Goal: Task Accomplishment & Management: Complete application form

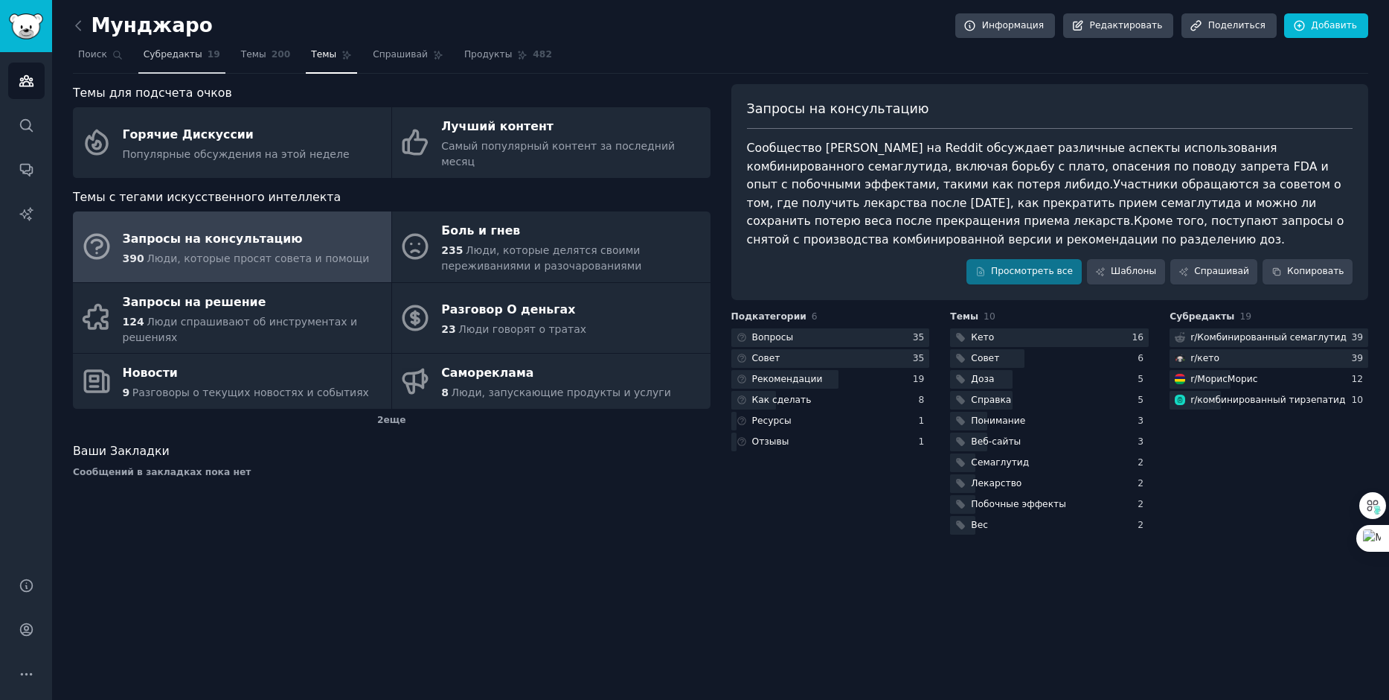
click at [164, 61] on span "Субредакты" at bounding box center [173, 54] width 59 height 13
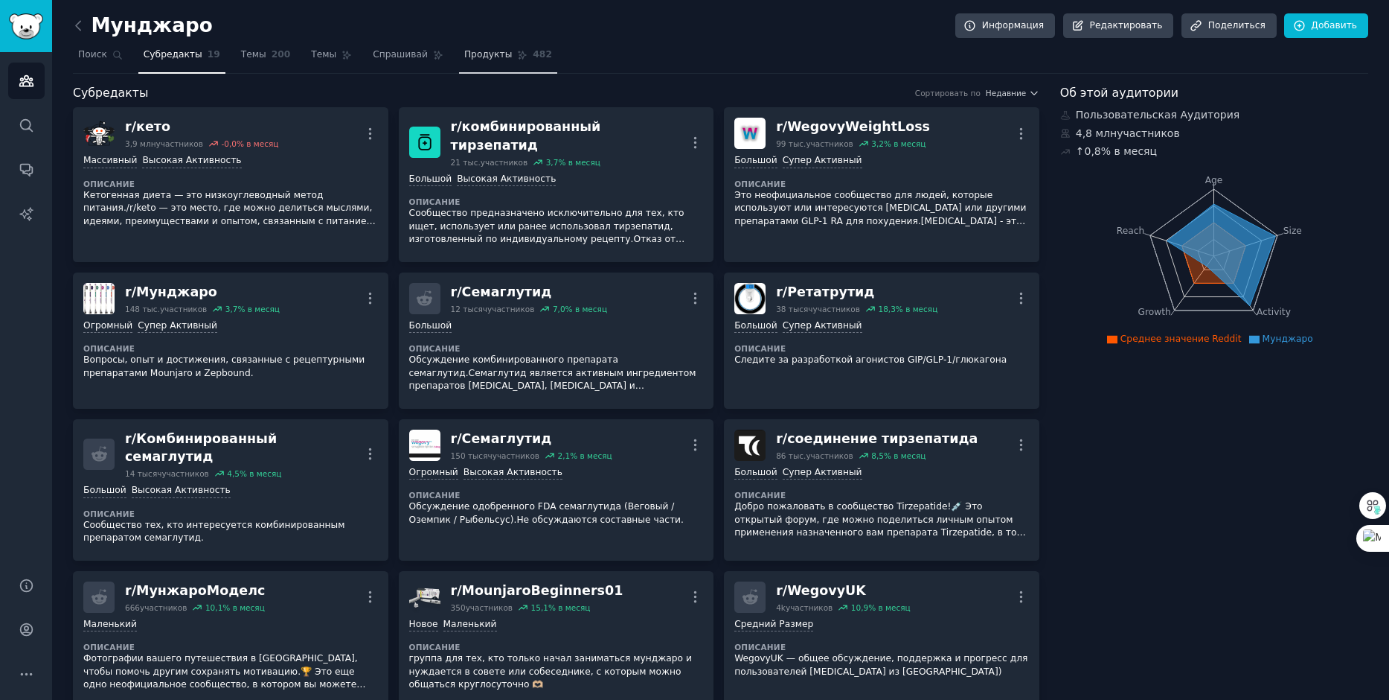
click at [464, 57] on ya-tr-span "Продукты" at bounding box center [488, 54] width 48 height 10
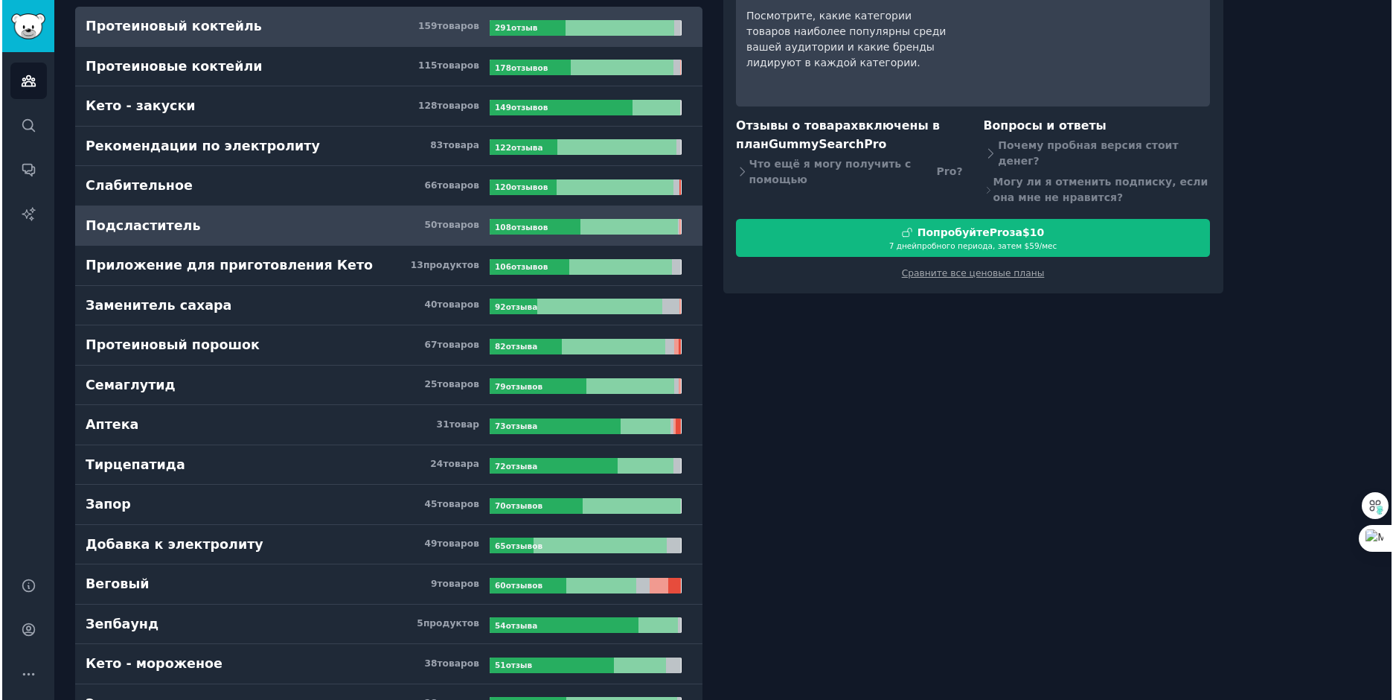
scroll to position [447, 0]
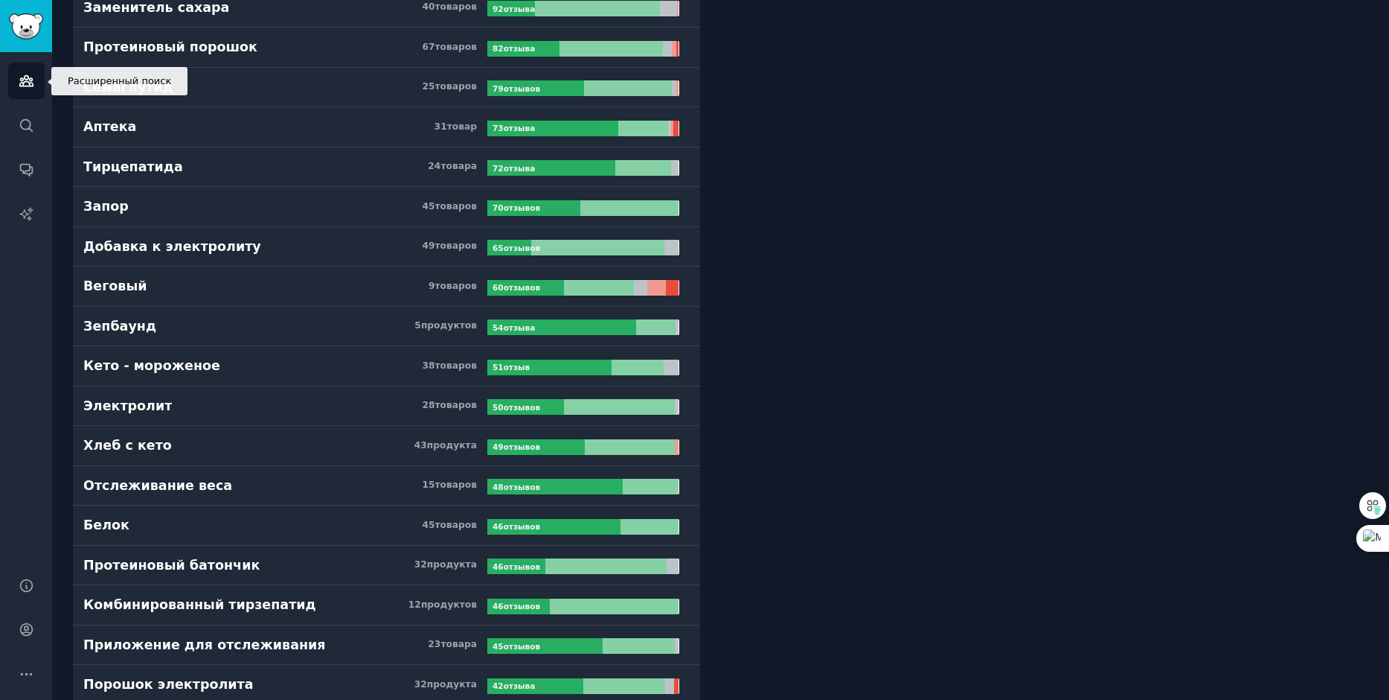
click at [26, 88] on link "Аудитории" at bounding box center [26, 81] width 36 height 36
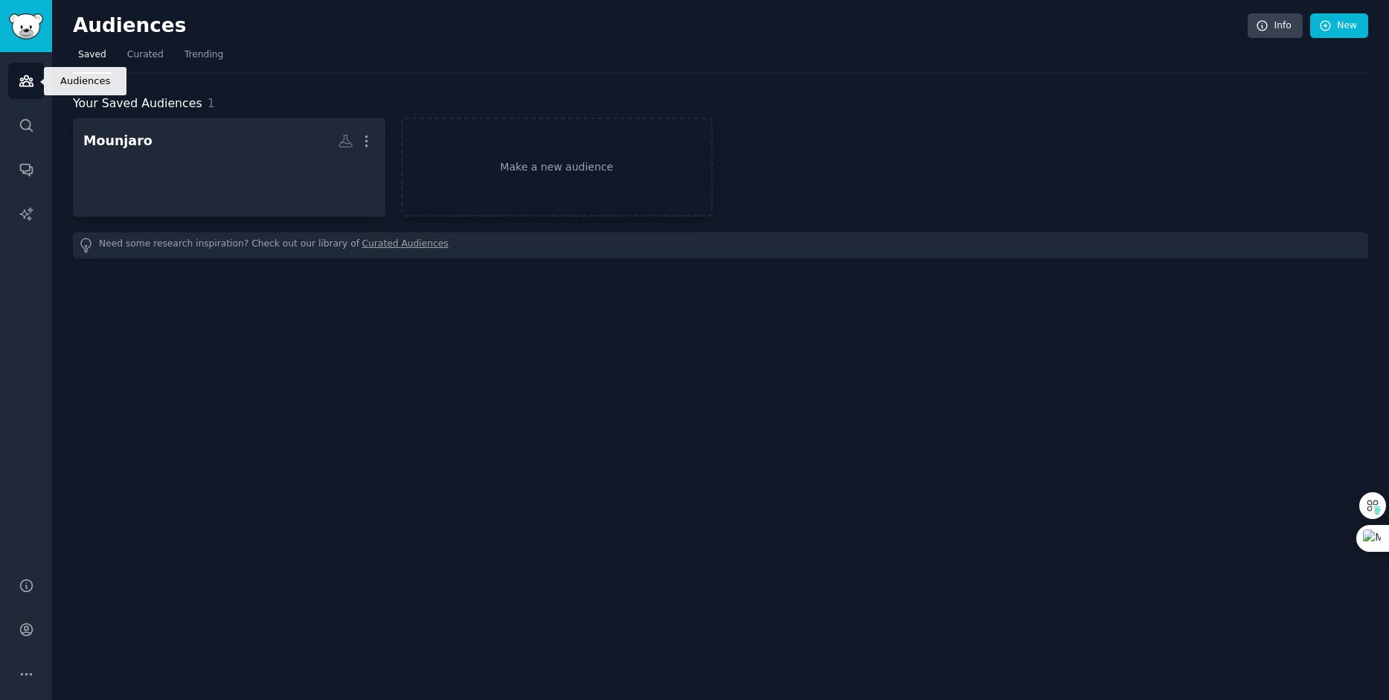
click at [26, 85] on icon "Sidebar" at bounding box center [27, 81] width 16 height 16
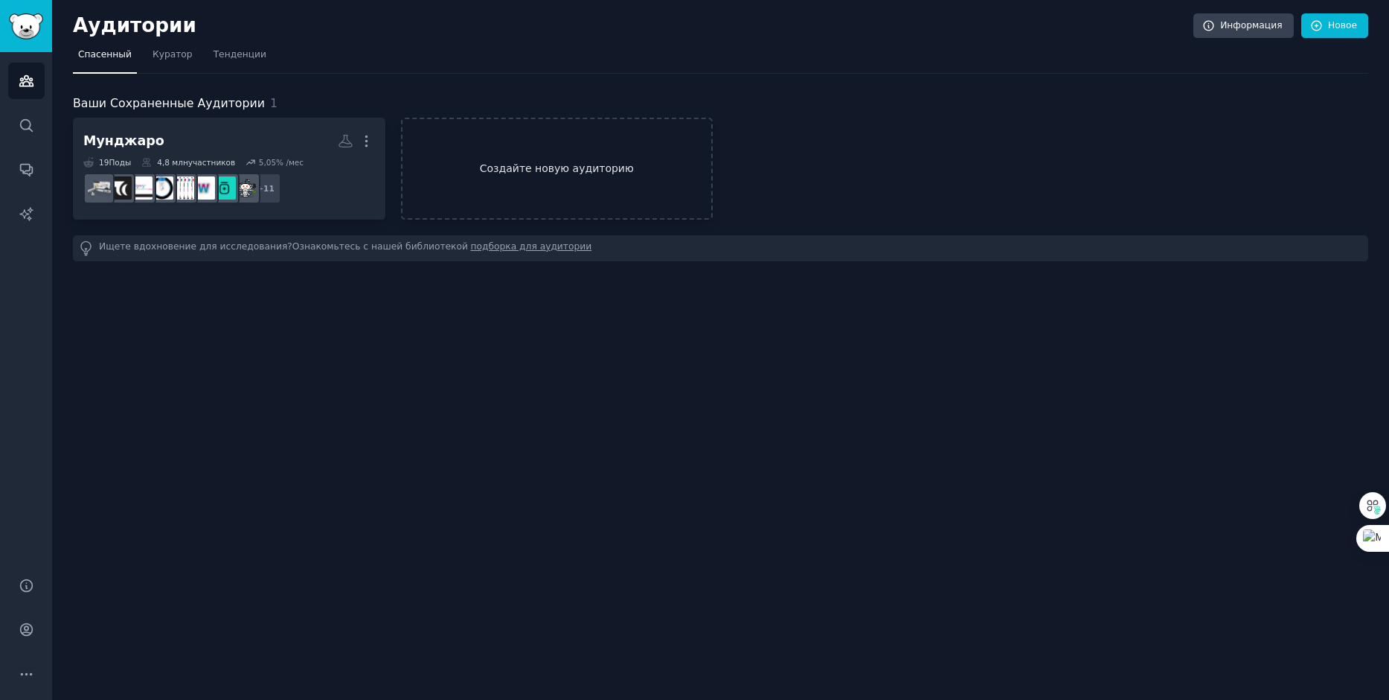
click at [607, 172] on ya-tr-span "Создайте новую аудиторию" at bounding box center [558, 169] width 310 height 16
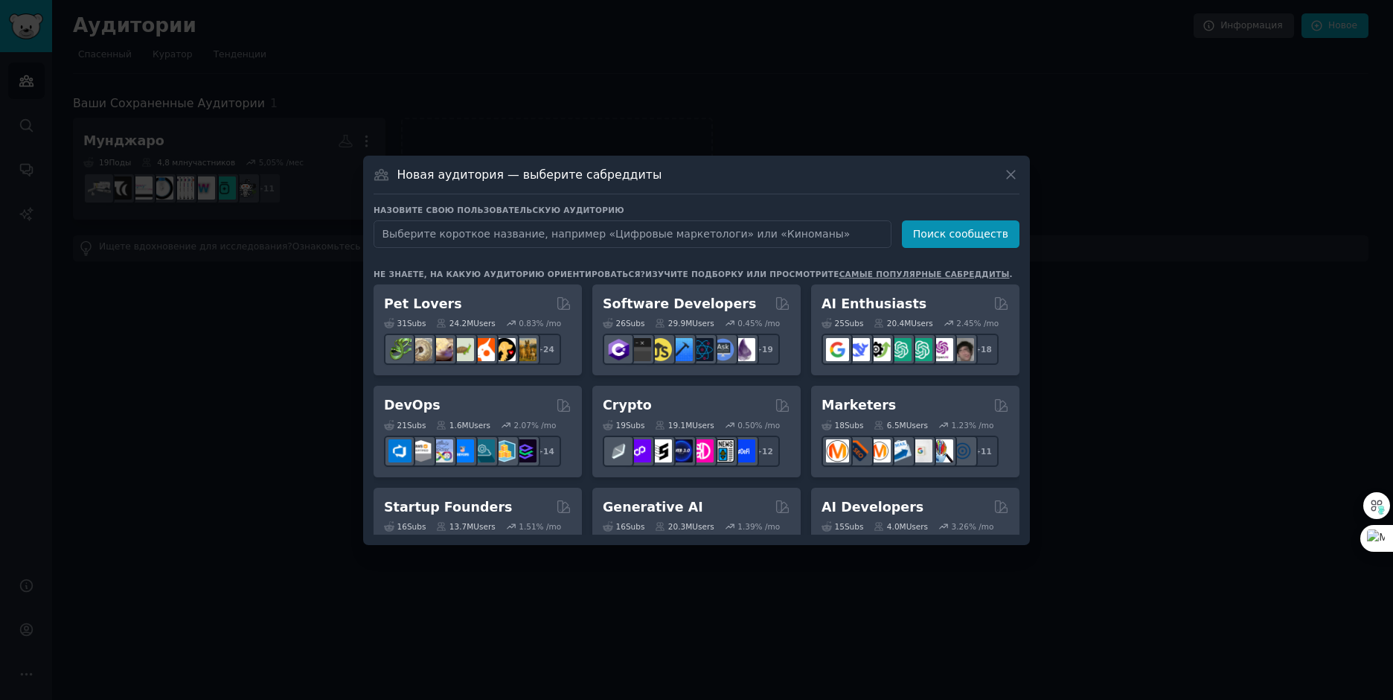
click at [611, 237] on input "text" at bounding box center [633, 234] width 518 height 28
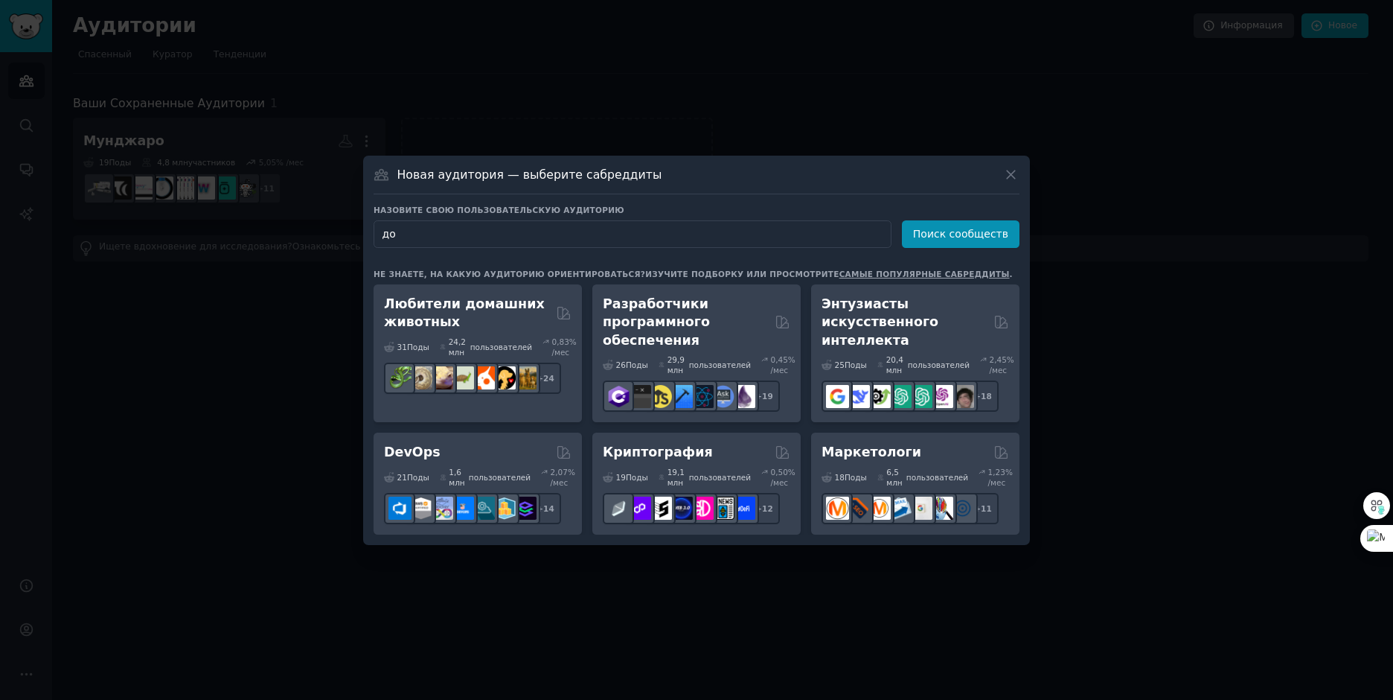
type input "д"
type input "v"
drag, startPoint x: 554, startPoint y: 237, endPoint x: 287, endPoint y: 236, distance: 267.2
click at [287, 236] on div "​ Новая аудитория — выберите сабреддиты Назовите свою пользовательскую аудитори…" at bounding box center [696, 350] width 1383 height 700
type input "vip клиенты"
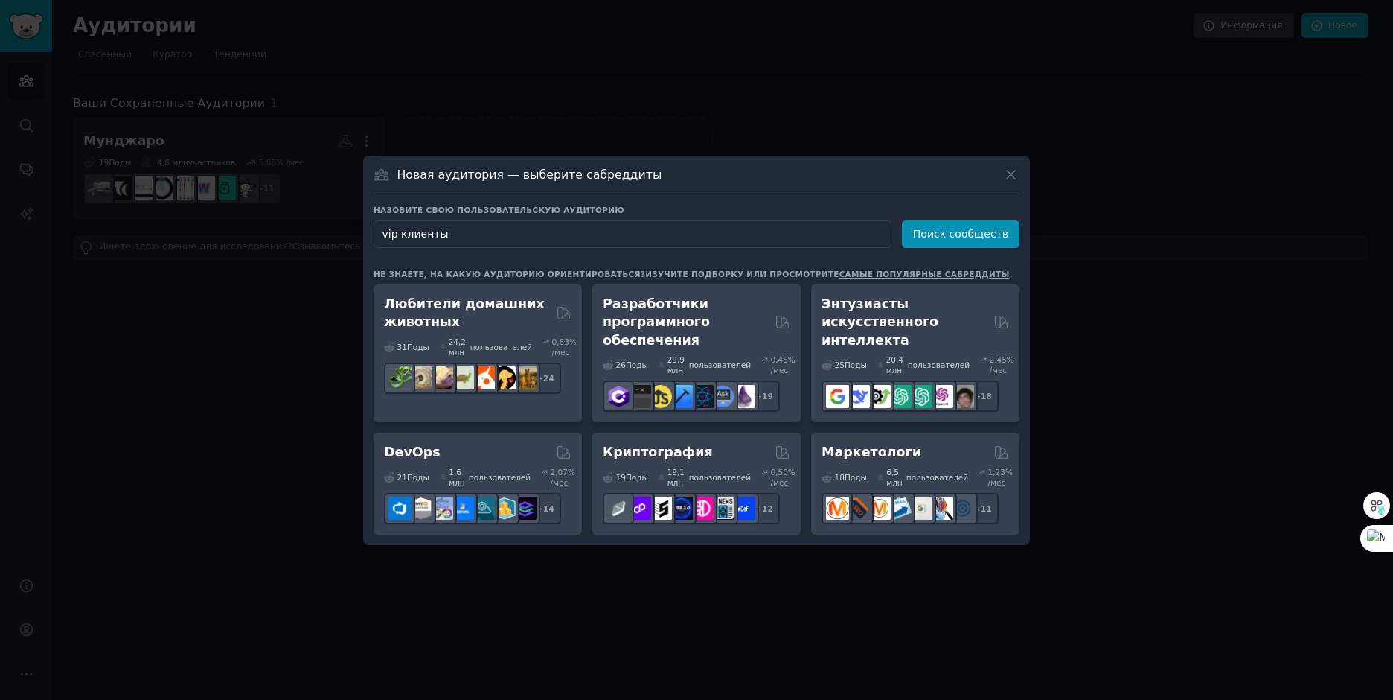
drag, startPoint x: 476, startPoint y: 237, endPoint x: 399, endPoint y: 236, distance: 77.4
click at [399, 236] on input "vip клиенты" at bounding box center [633, 234] width 518 height 28
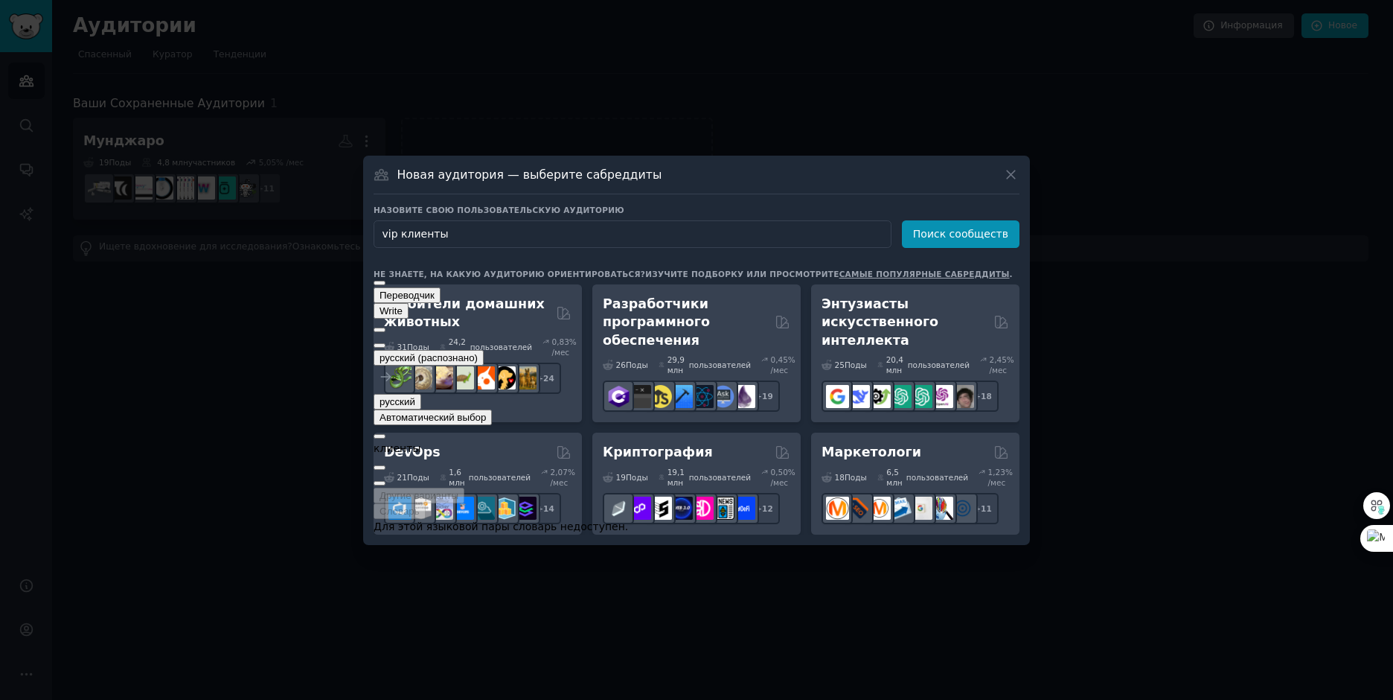
click at [421, 394] on button "русский" at bounding box center [398, 402] width 48 height 16
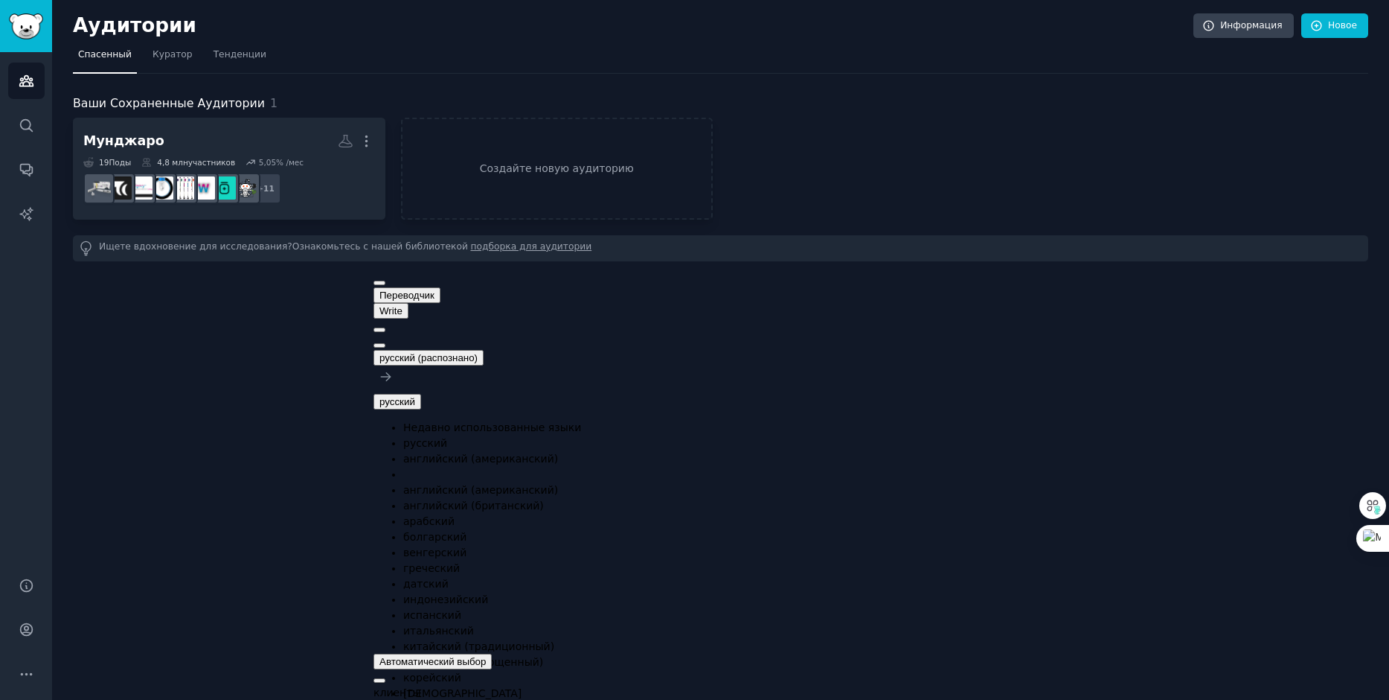
click at [572, 451] on li "английский (американский)" at bounding box center [515, 459] width 225 height 16
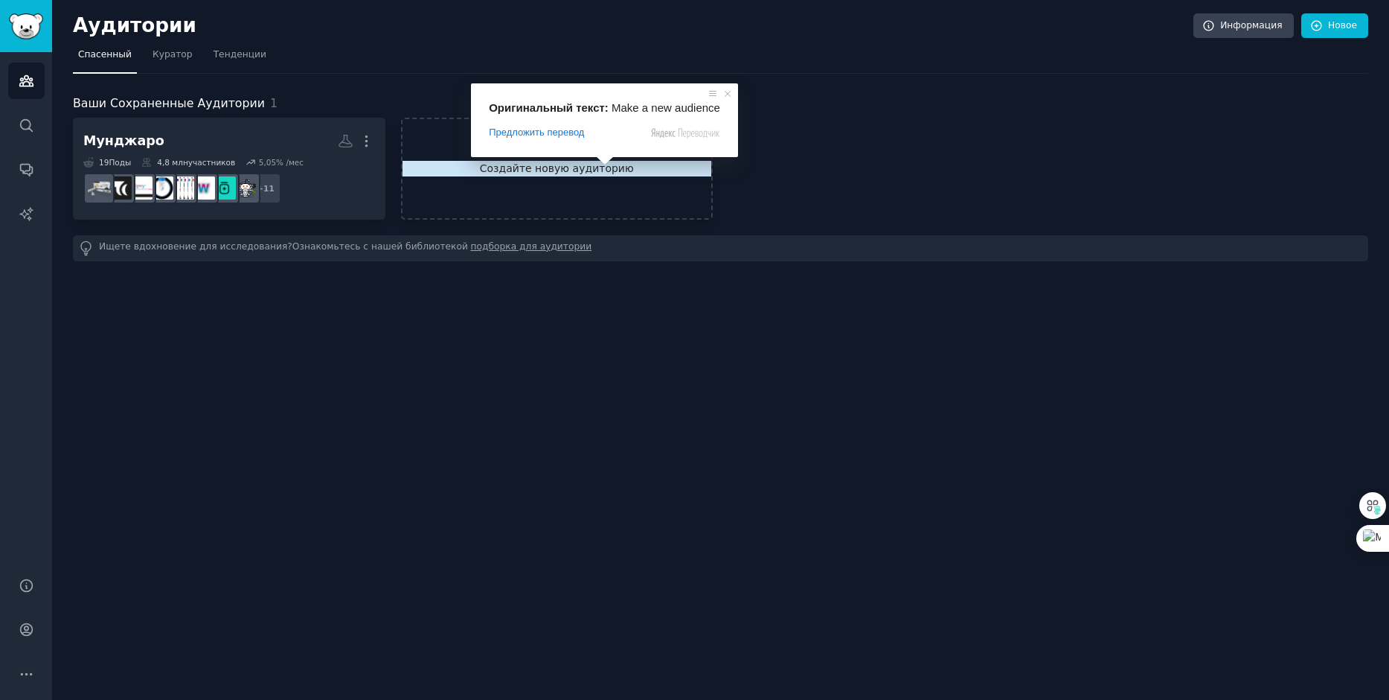
click at [601, 170] on ya-tr-span "Создайте новую аудиторию" at bounding box center [558, 169] width 310 height 16
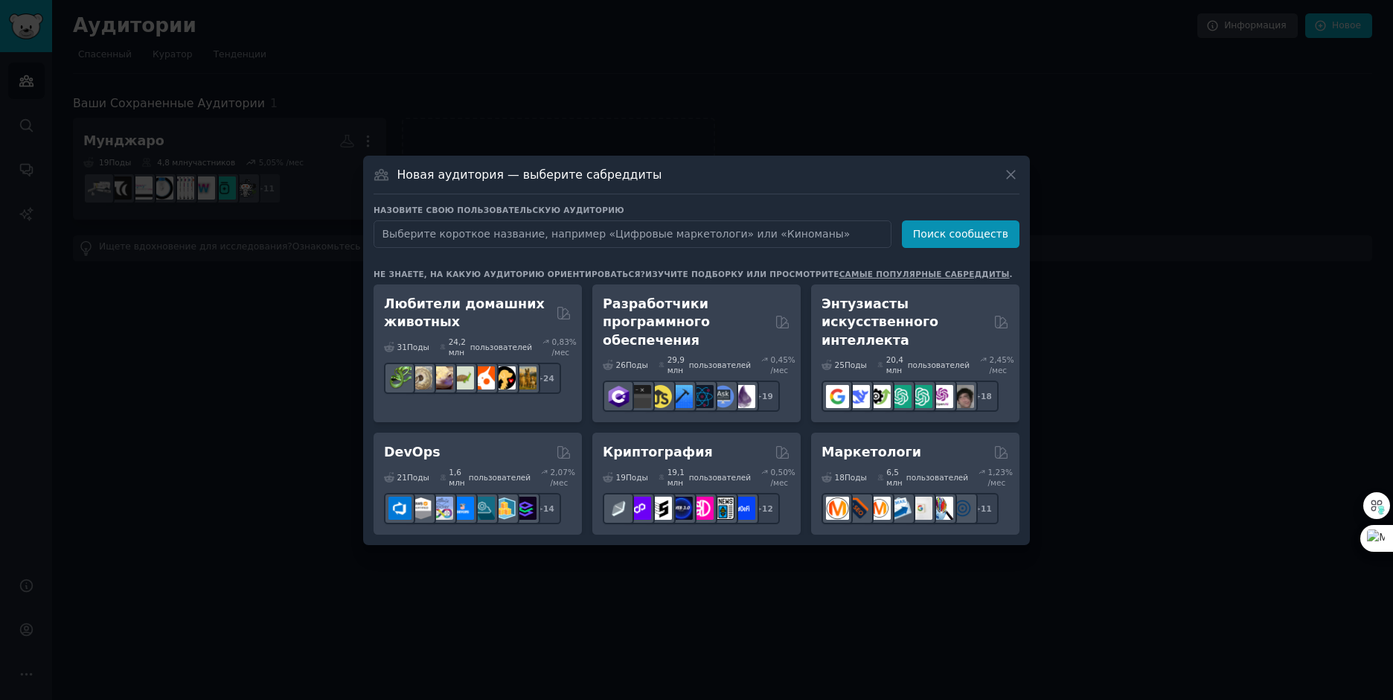
click at [653, 236] on input "text" at bounding box center [633, 234] width 518 height 28
type input "vip клиенты"
click at [970, 236] on ya-tr-span "Поиск сообществ" at bounding box center [960, 234] width 95 height 12
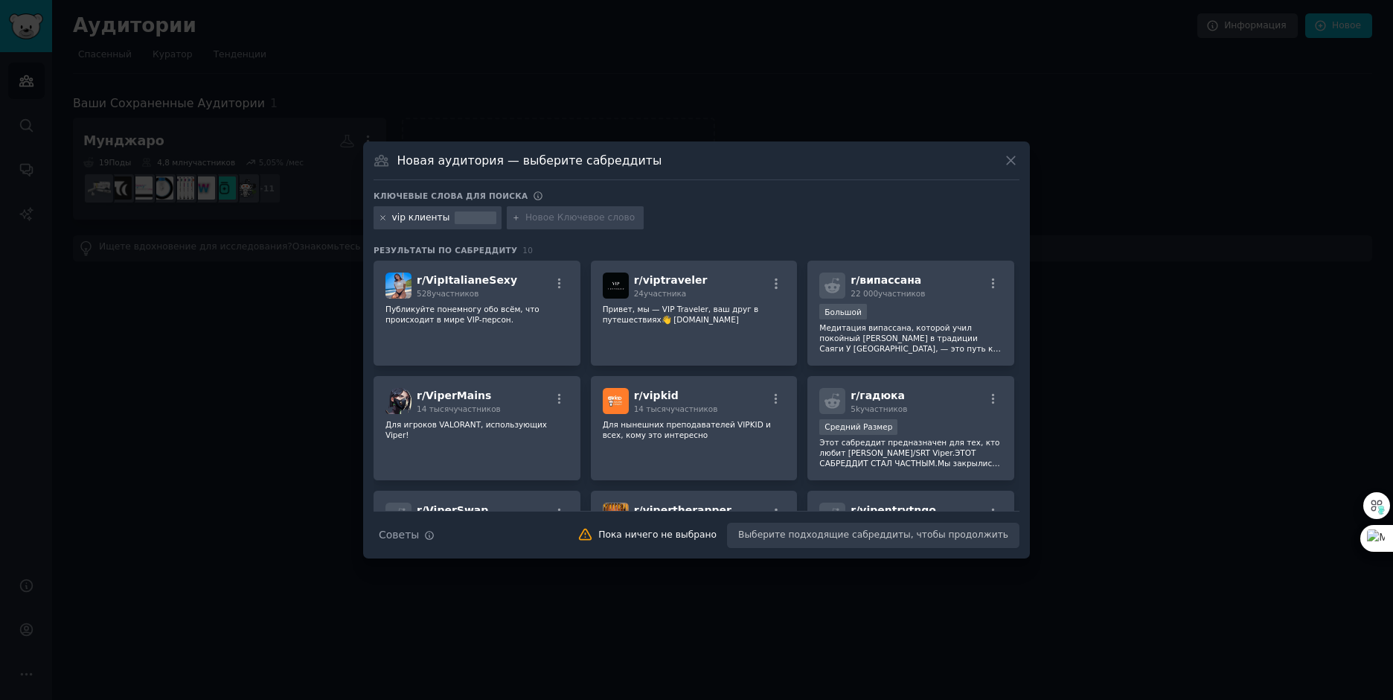
click at [382, 220] on icon at bounding box center [383, 218] width 8 height 8
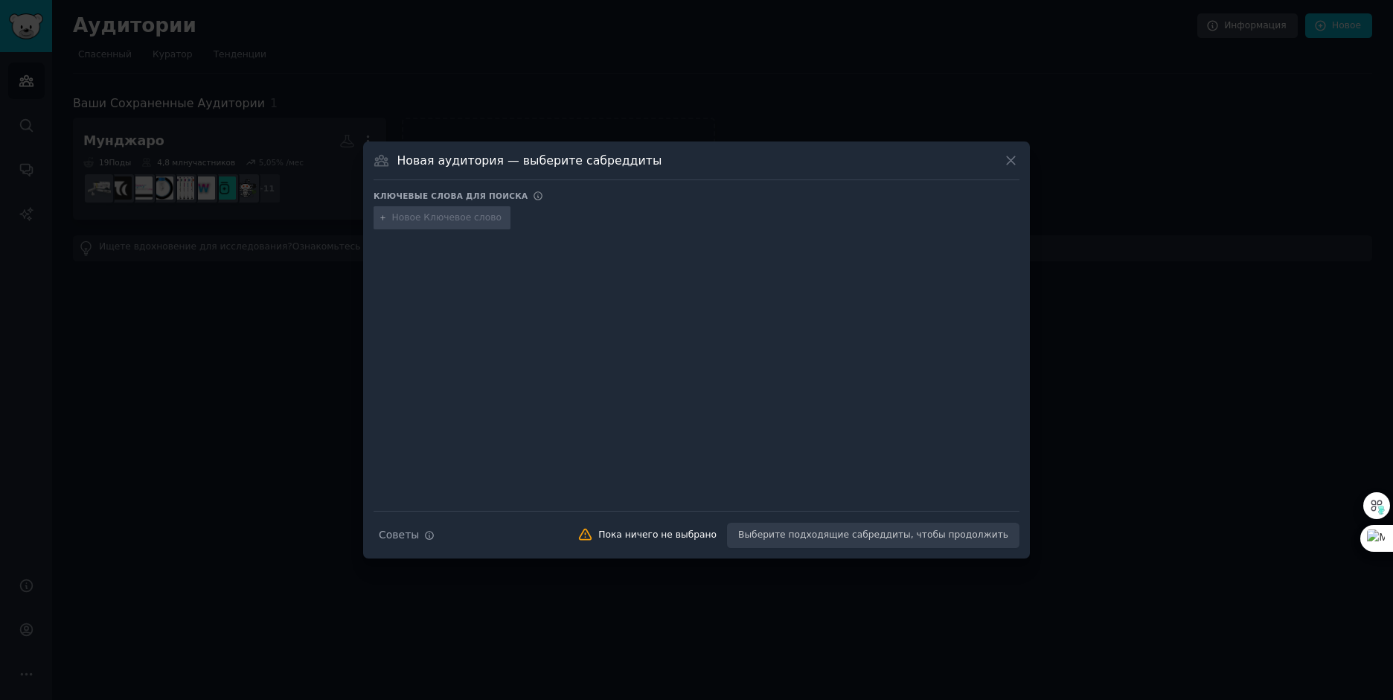
click at [449, 214] on input "text" at bounding box center [448, 217] width 113 height 13
paste input "clients"
type input "vip clients"
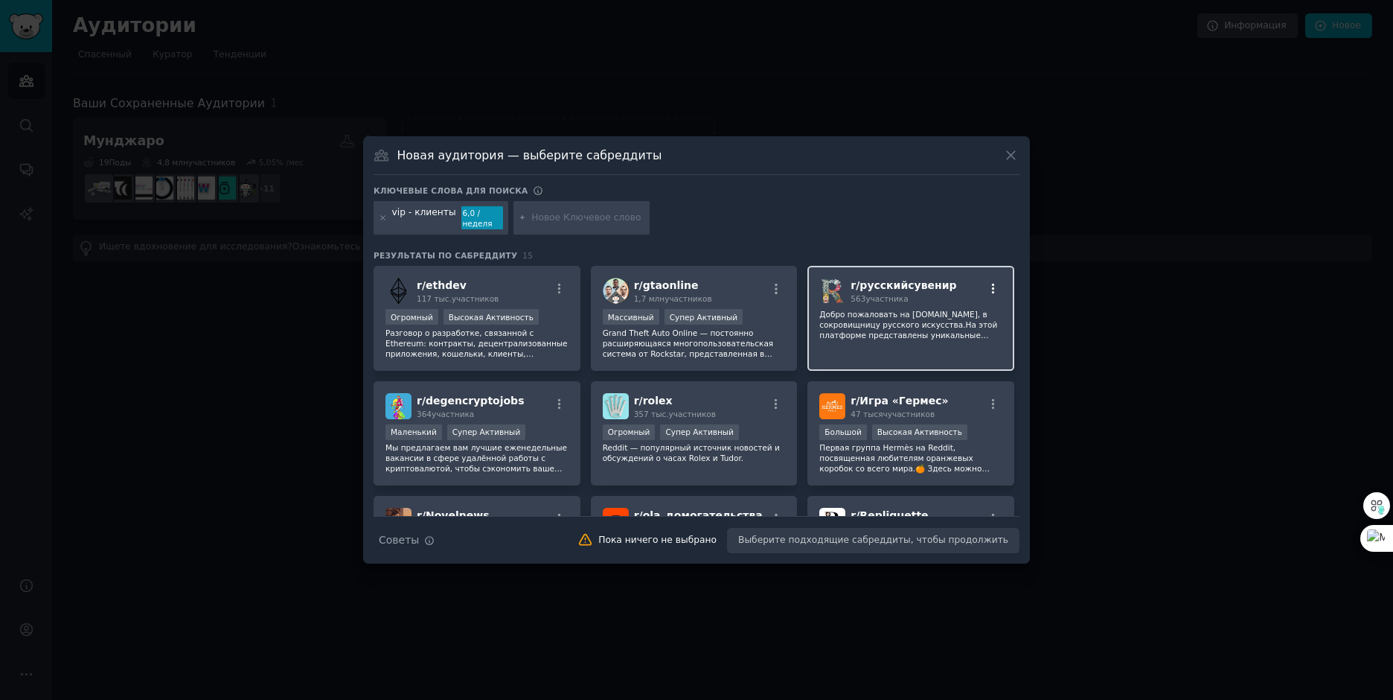
click at [987, 287] on icon "button" at bounding box center [993, 288] width 13 height 13
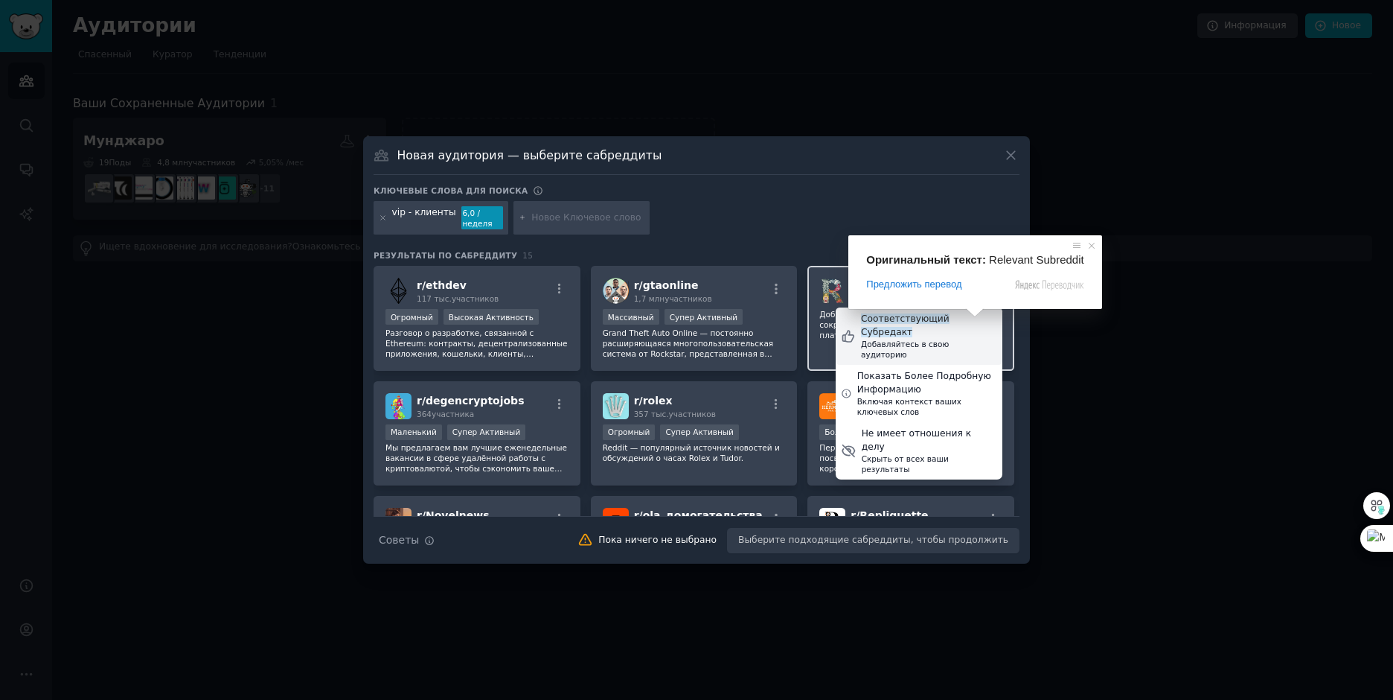
click at [950, 324] on ya-tr-span "Соответствующий Субредакт" at bounding box center [905, 325] width 89 height 24
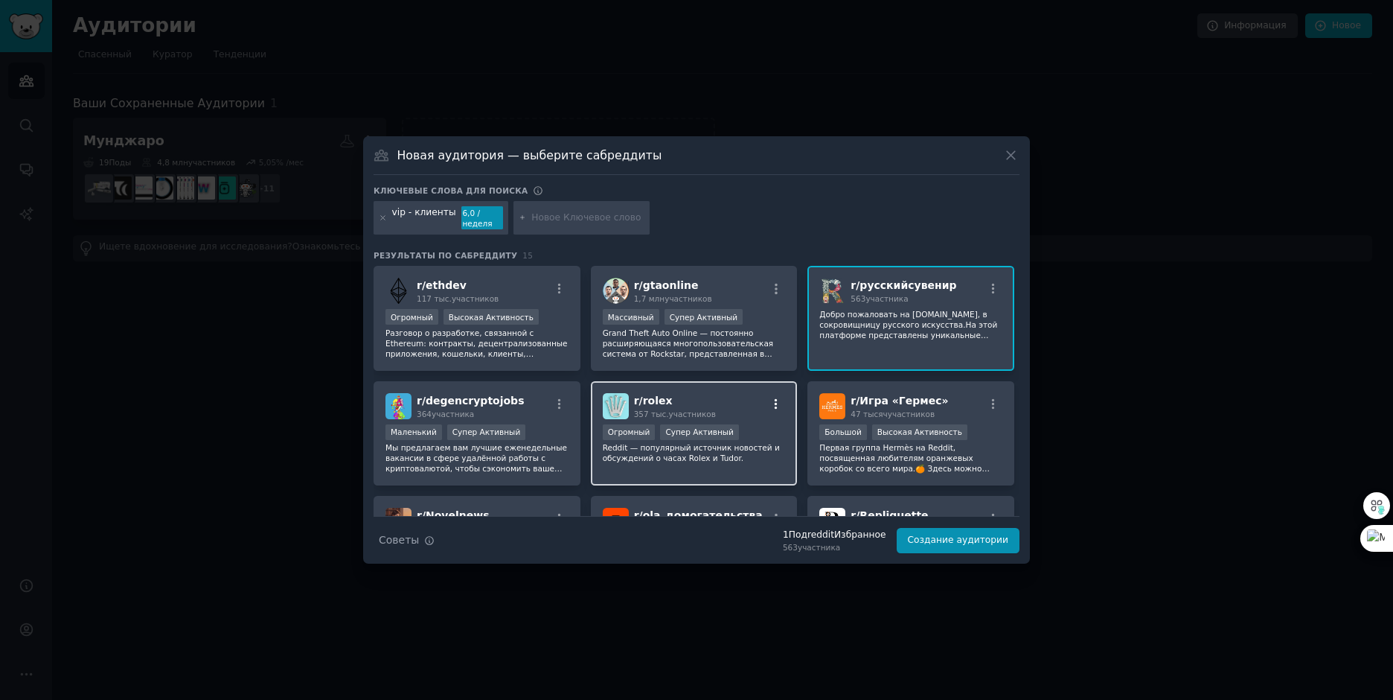
click at [772, 403] on icon "button" at bounding box center [775, 403] width 13 height 13
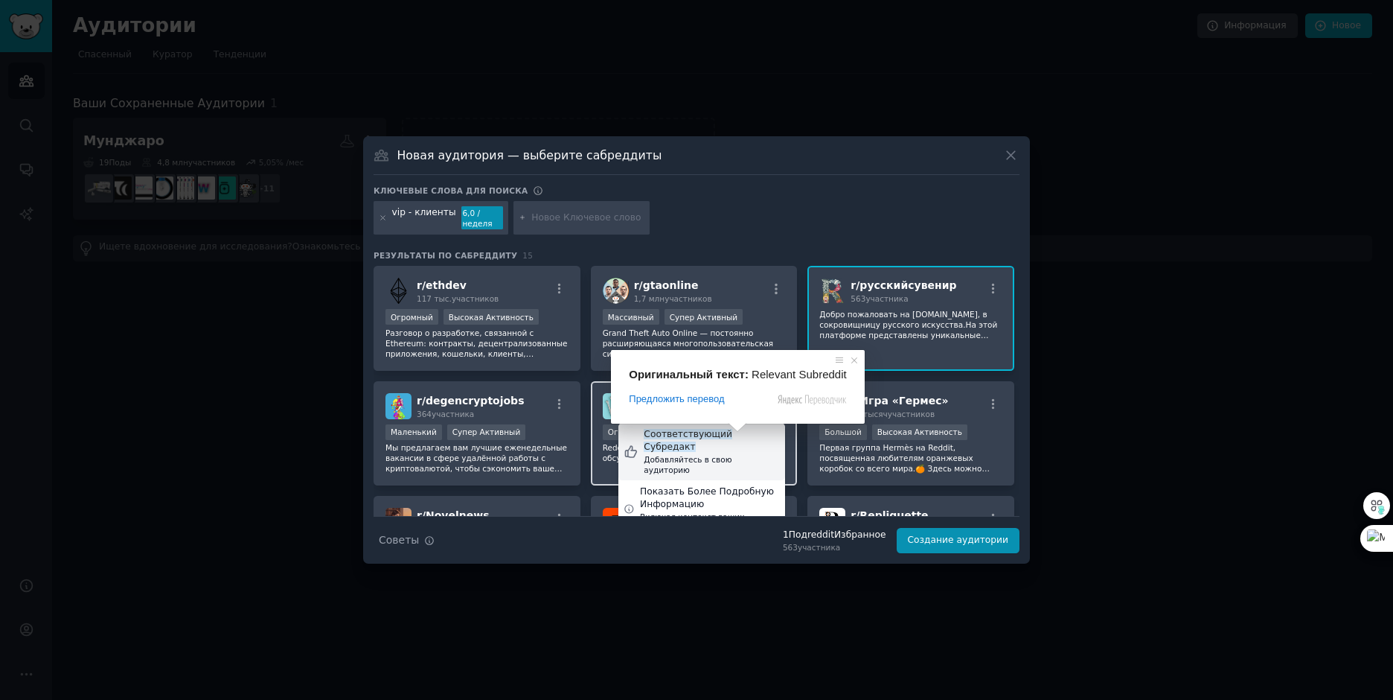
click at [724, 433] on ya-tr-span "Соответствующий Субредакт" at bounding box center [688, 441] width 89 height 24
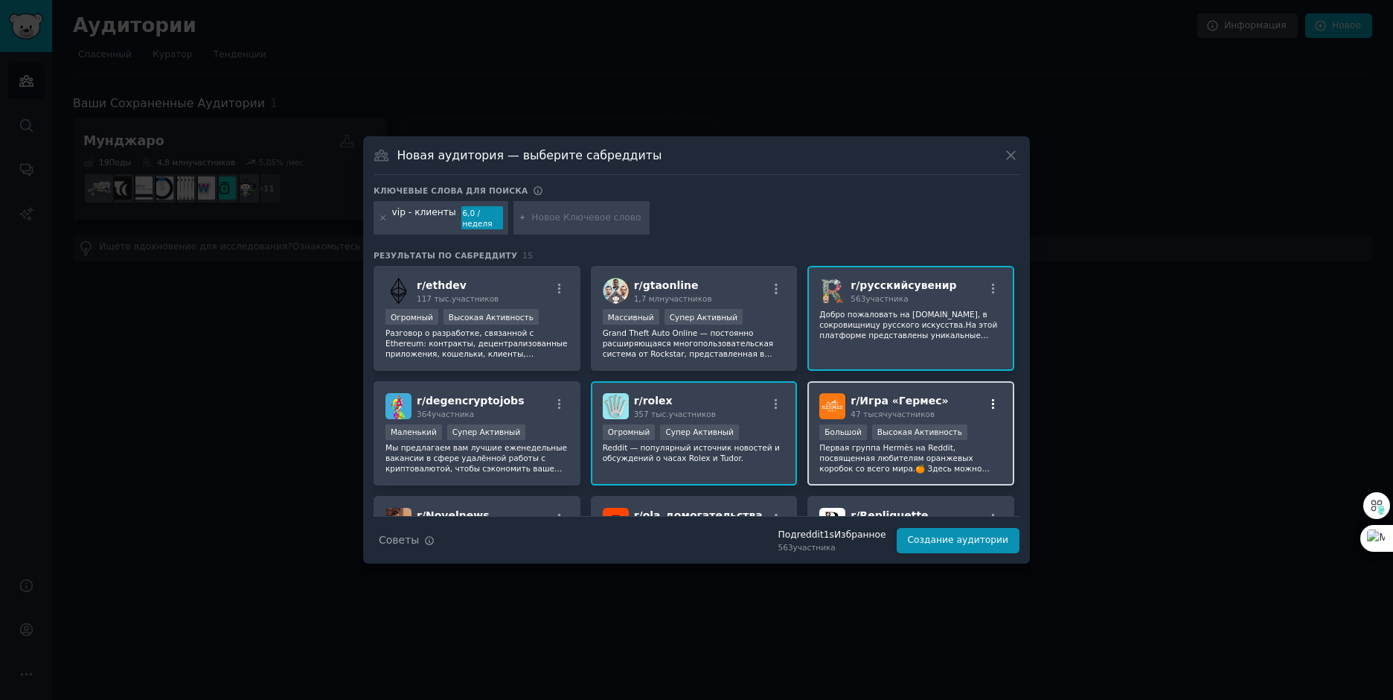
click at [991, 406] on icon "button" at bounding box center [993, 403] width 13 height 13
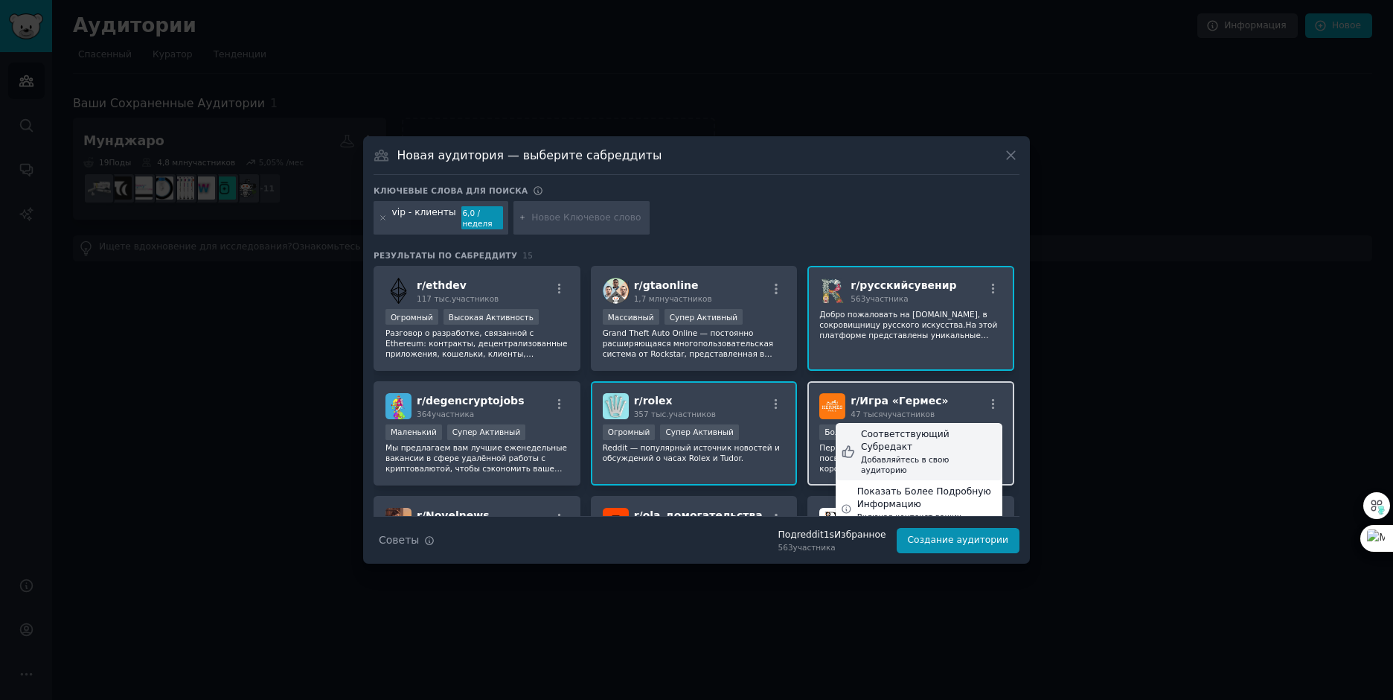
click at [944, 433] on ya-tr-span "Соответствующий Субредакт" at bounding box center [905, 441] width 89 height 24
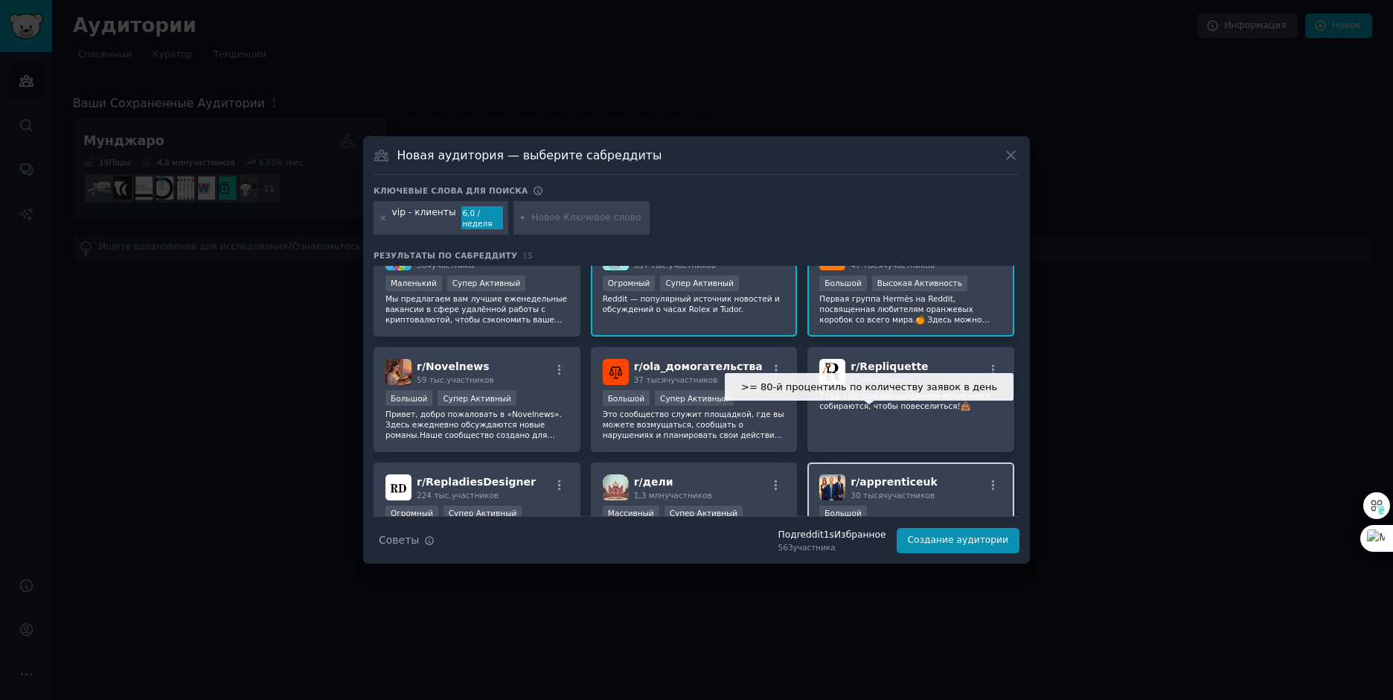
scroll to position [223, 0]
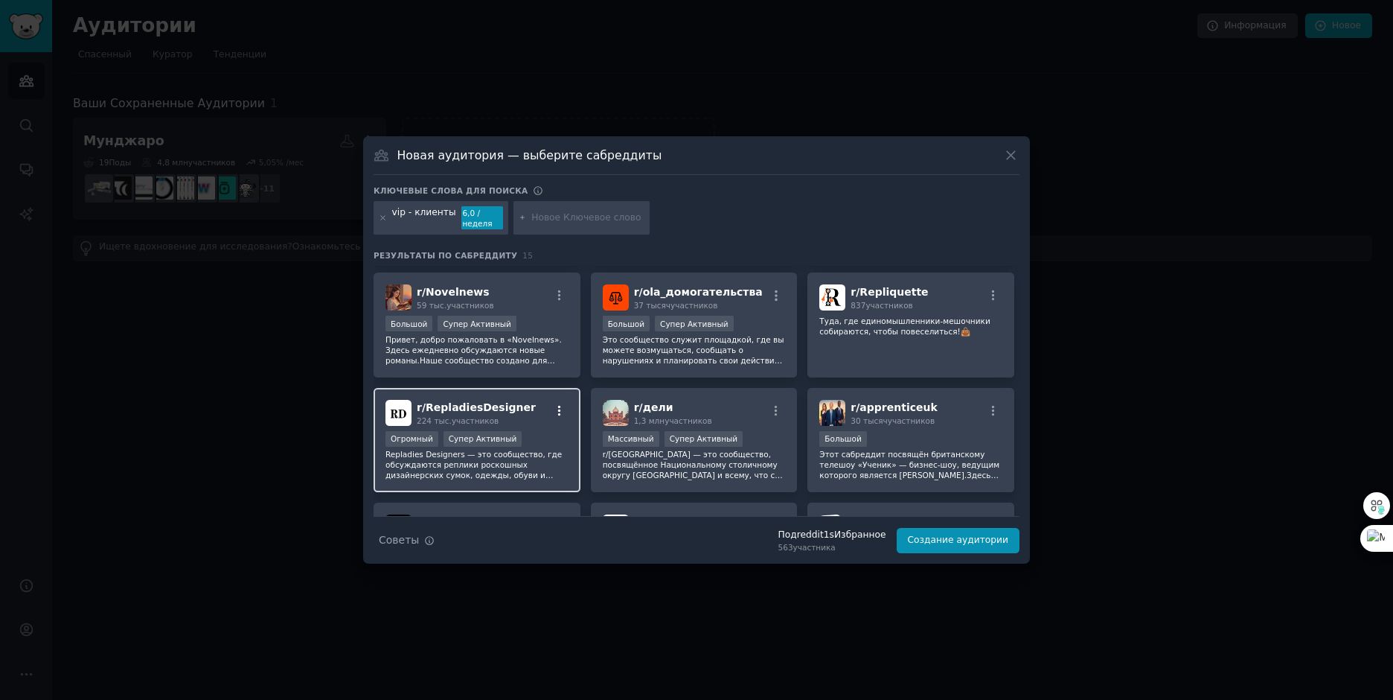
click at [557, 412] on icon "button" at bounding box center [559, 410] width 13 height 13
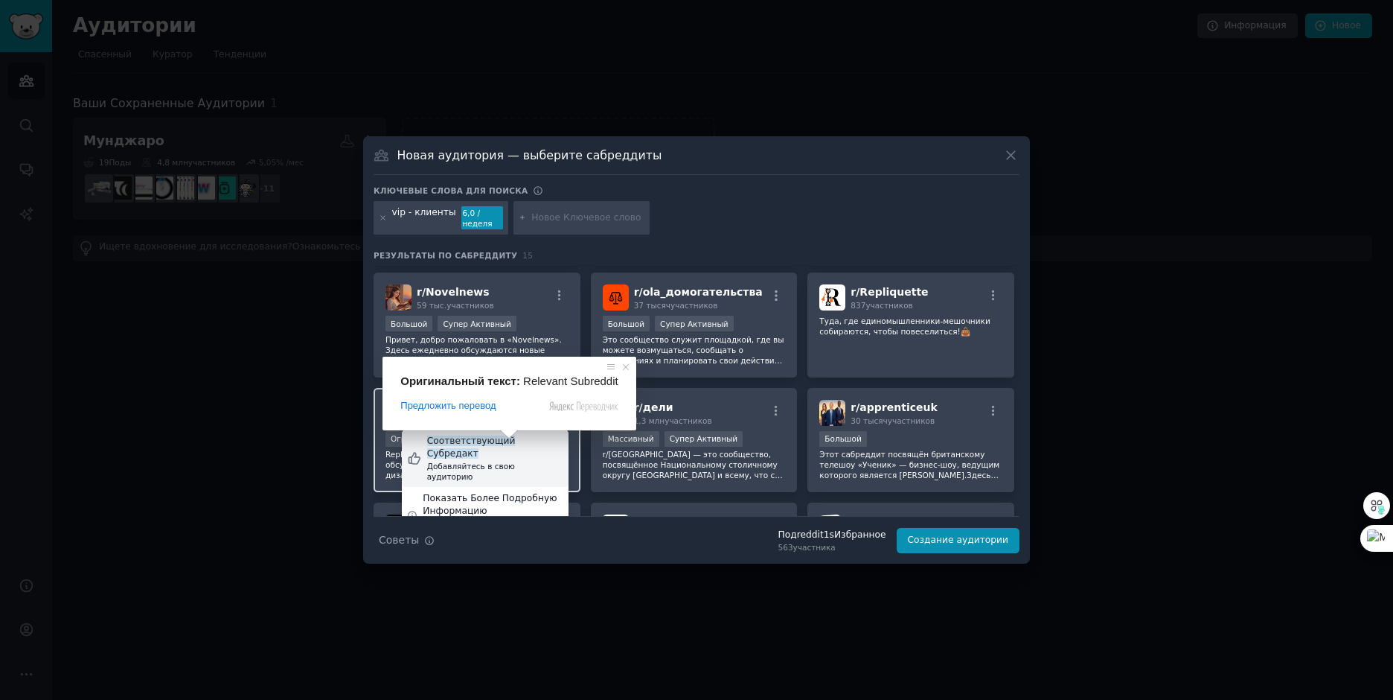
click at [503, 438] on span at bounding box center [508, 433] width 19 height 9
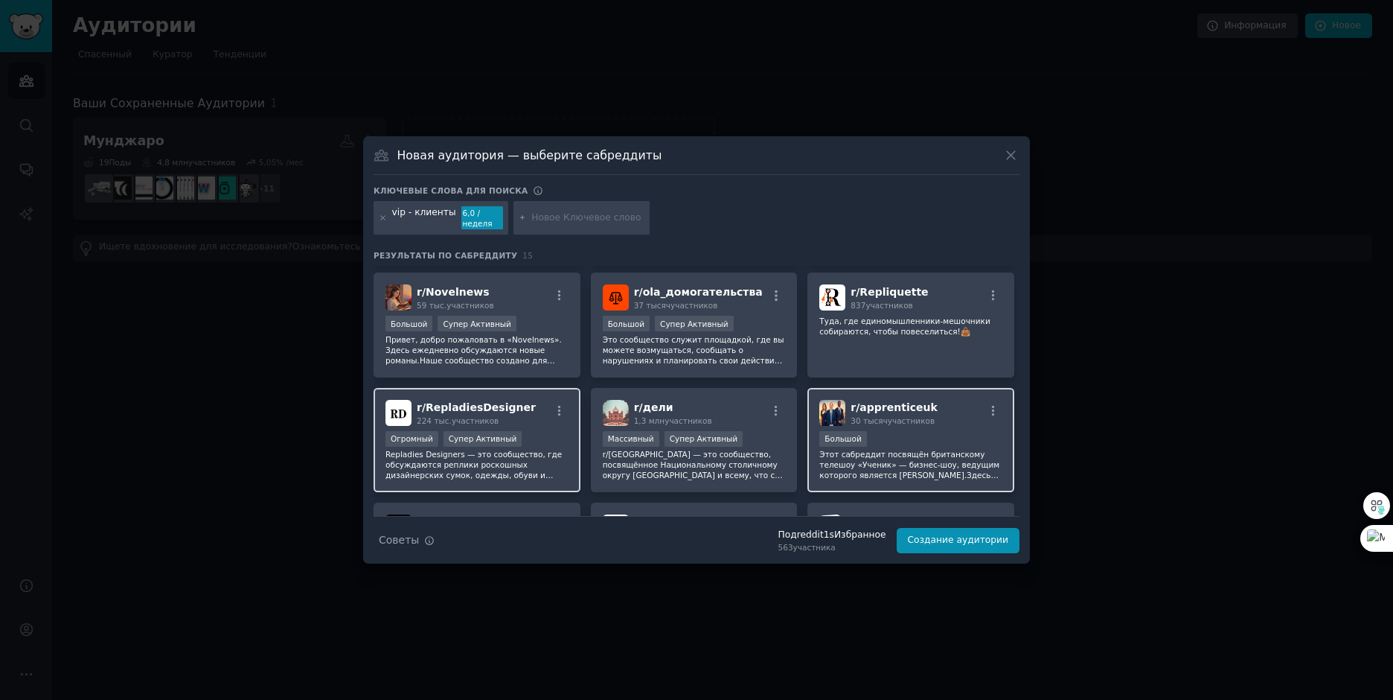
scroll to position [367, 0]
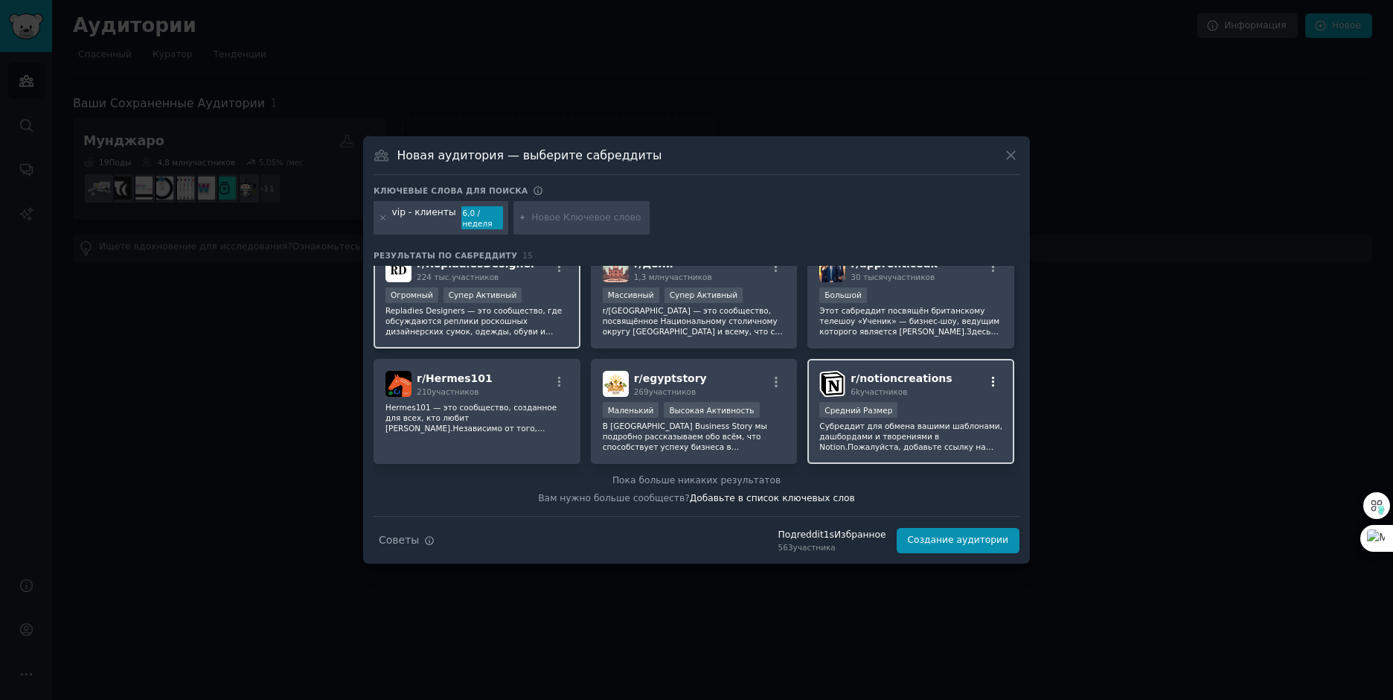
click at [988, 377] on icon "button" at bounding box center [993, 381] width 13 height 13
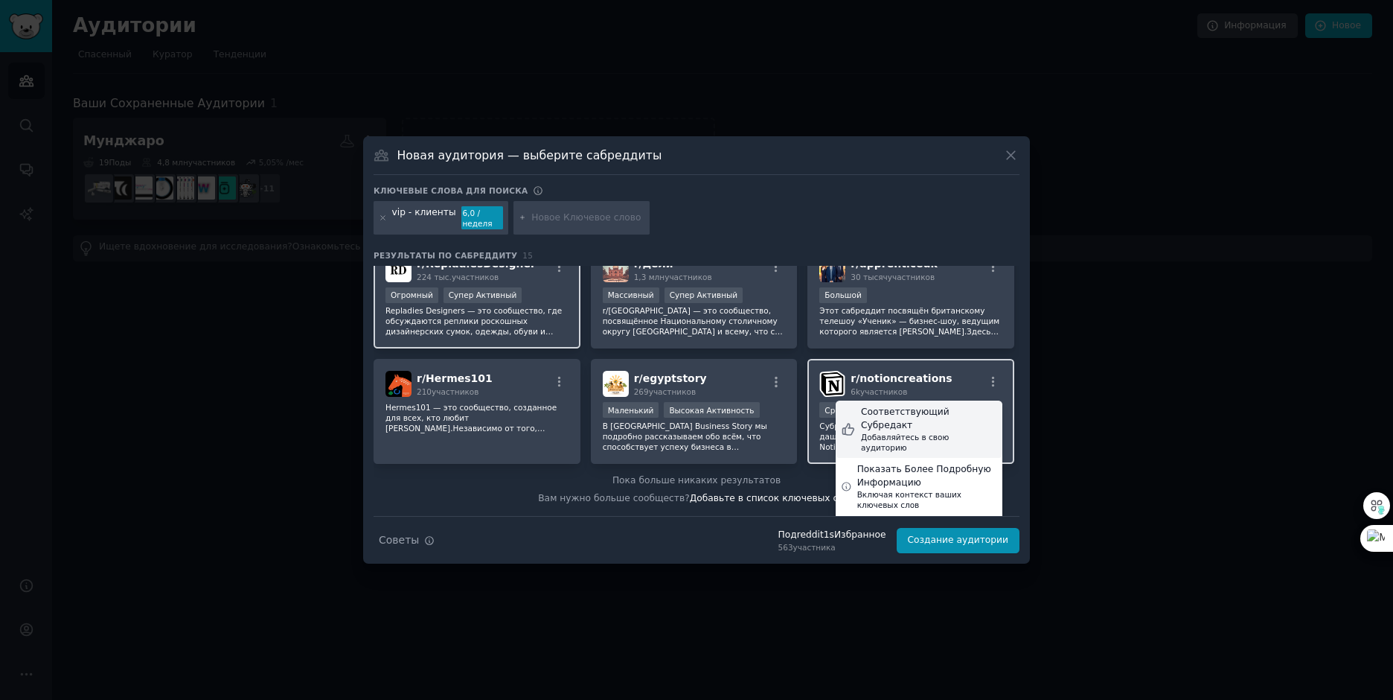
click at [950, 411] on ya-tr-span "Соответствующий Субредакт" at bounding box center [905, 418] width 89 height 24
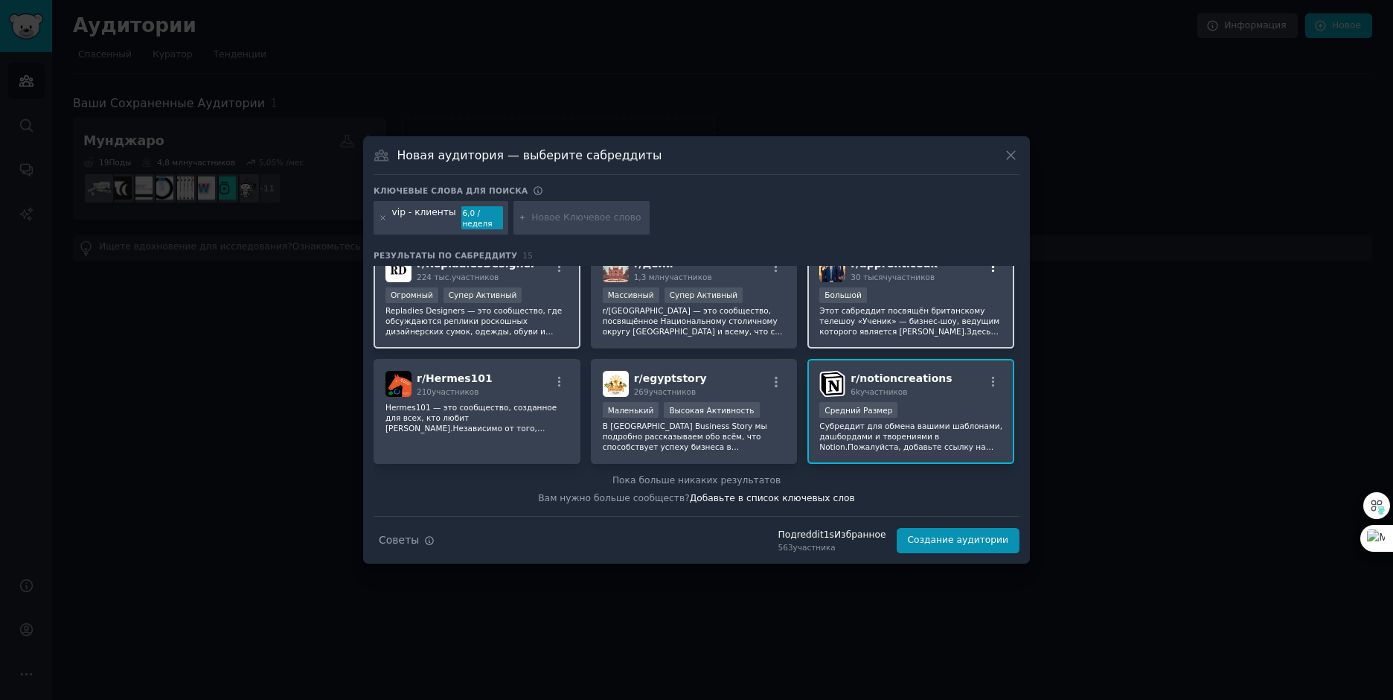
click at [992, 267] on icon "button" at bounding box center [993, 266] width 3 height 10
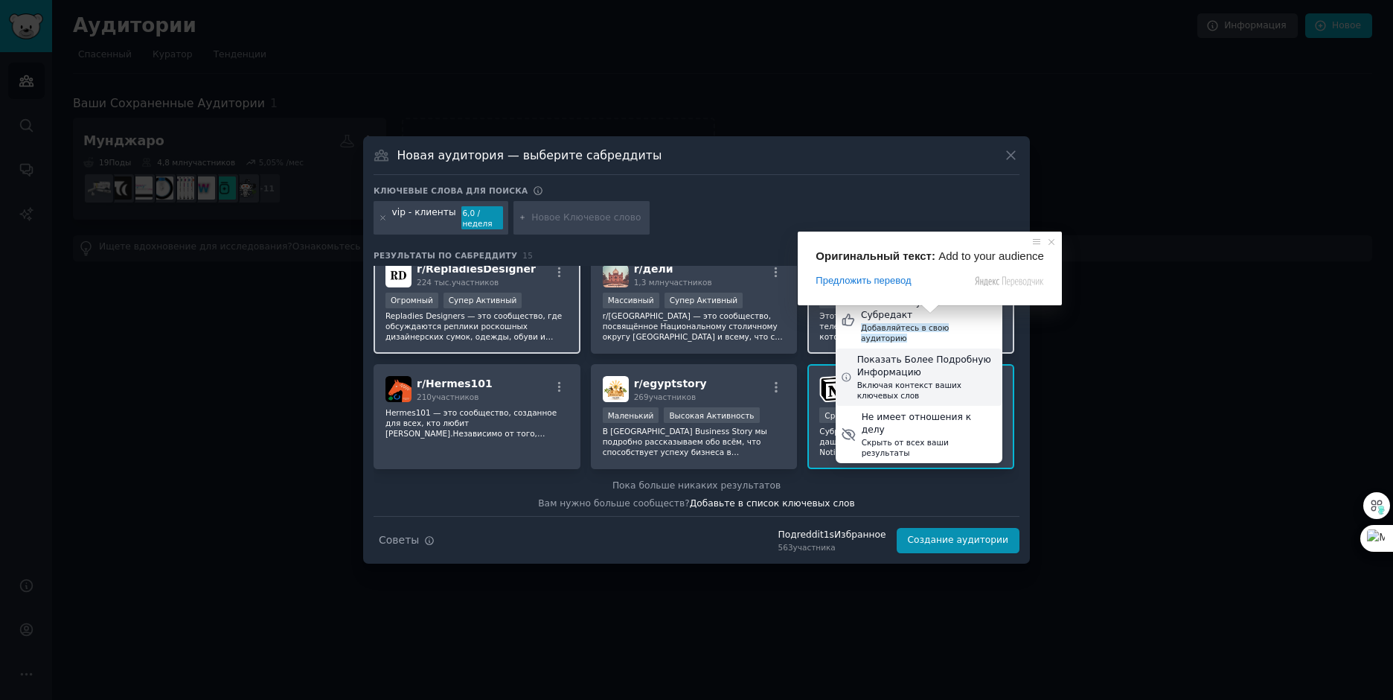
click at [925, 353] on div "Показать Более Подробную Информацию" at bounding box center [927, 366] width 140 height 26
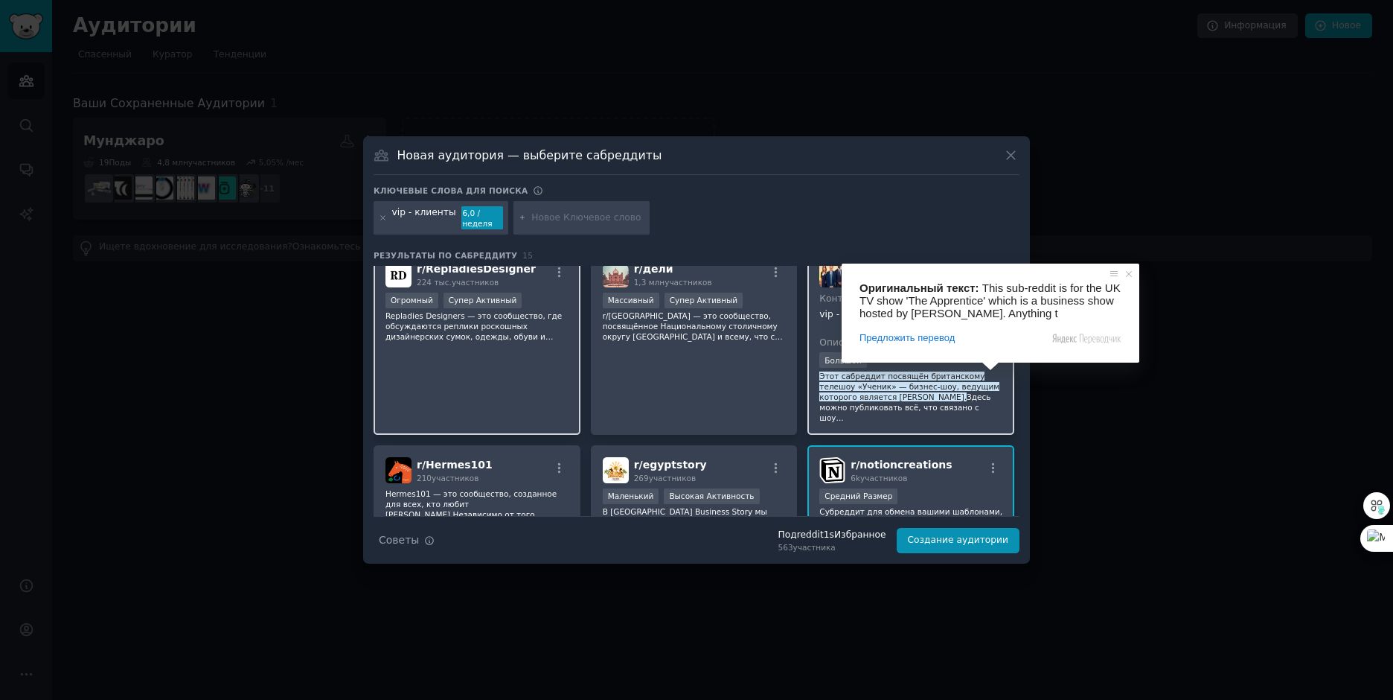
scroll to position [436, 0]
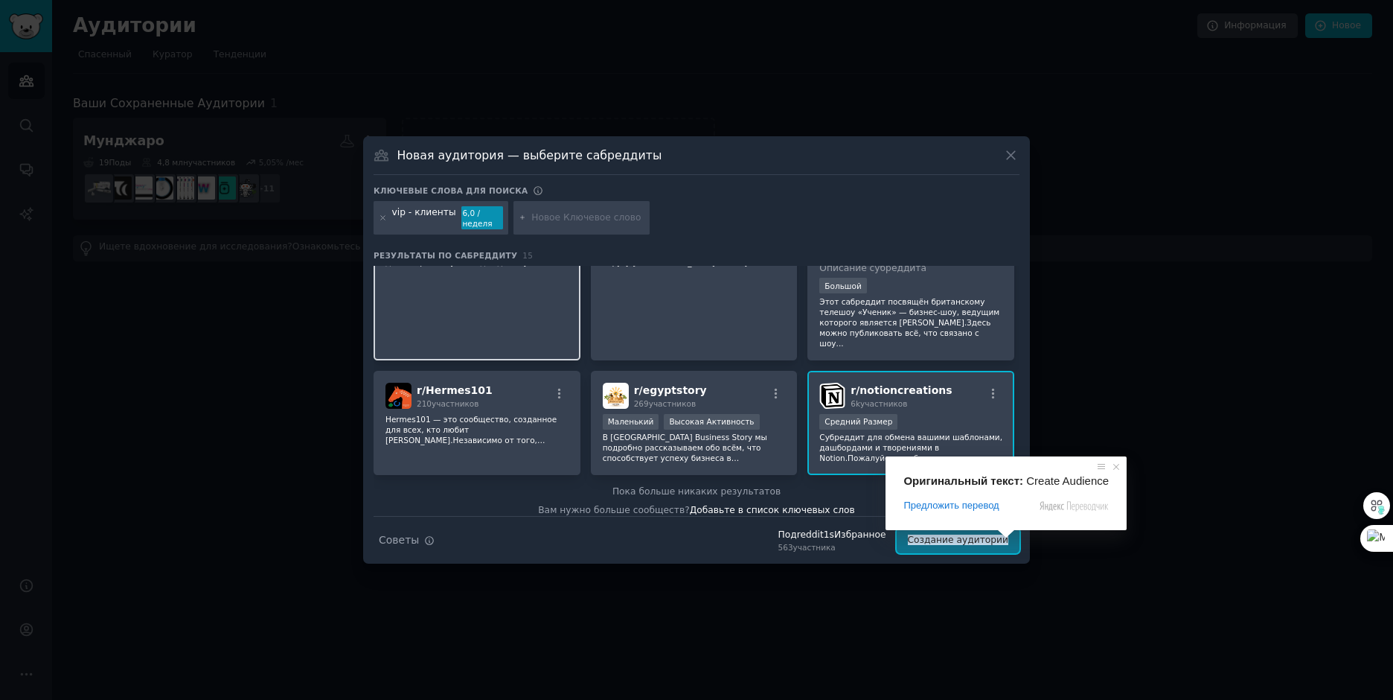
click at [998, 542] on ya-tr-span "Создание аудитории" at bounding box center [958, 539] width 100 height 10
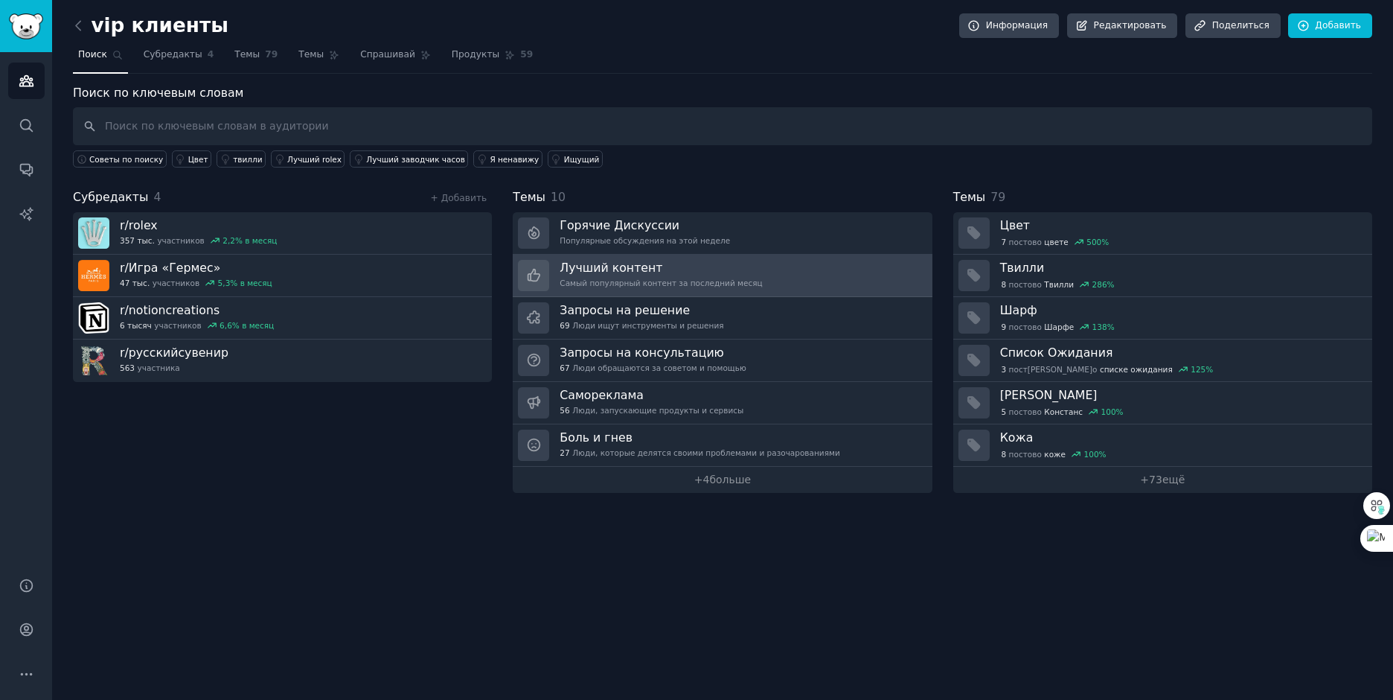
click at [711, 290] on div "Лучший контент Самый популярный контент за последний месяц" at bounding box center [661, 275] width 202 height 31
